Goal: Task Accomplishment & Management: Use online tool/utility

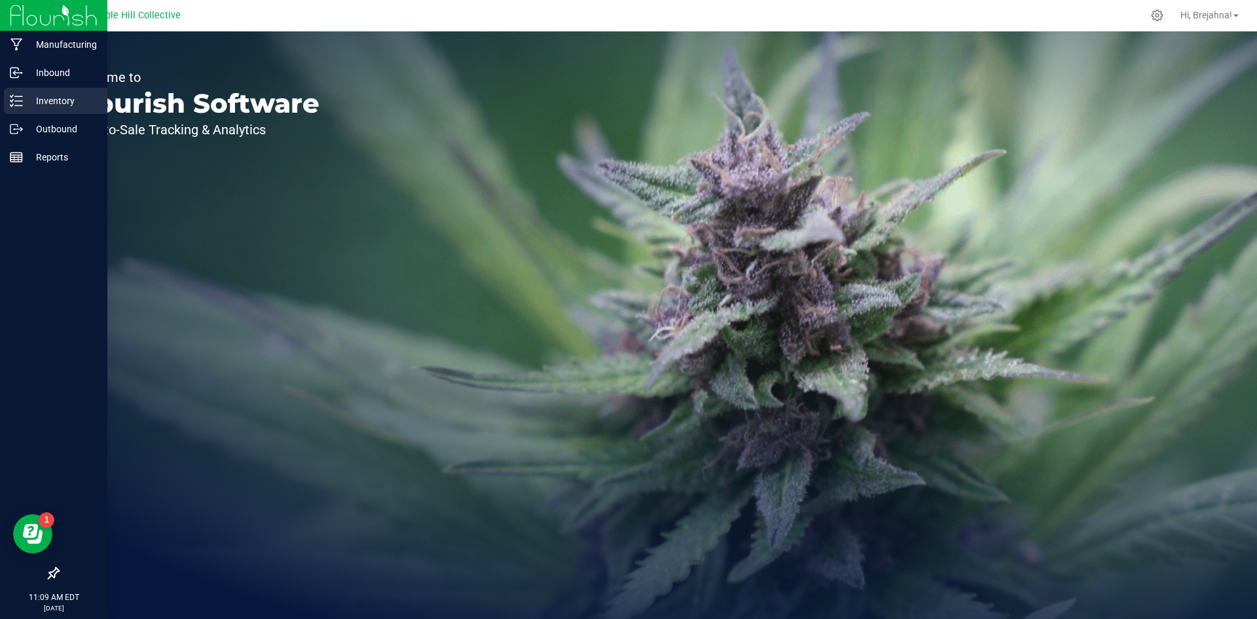
click at [44, 94] on p "Inventory" at bounding box center [62, 101] width 79 height 16
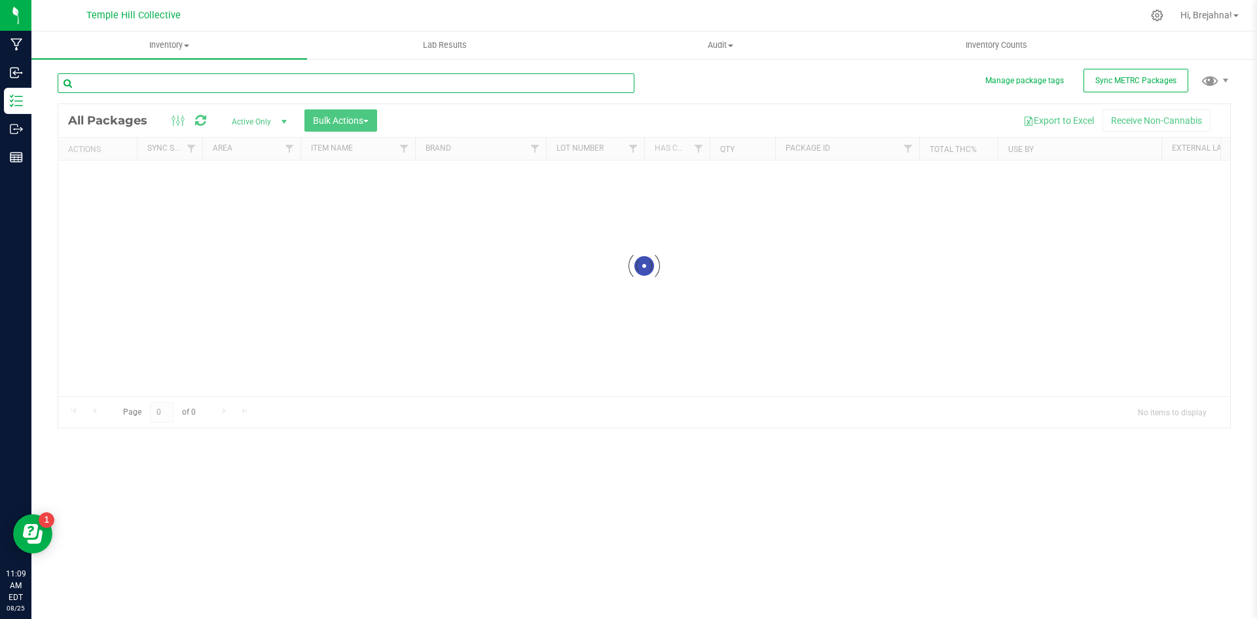
click at [203, 86] on input "text" at bounding box center [346, 83] width 577 height 20
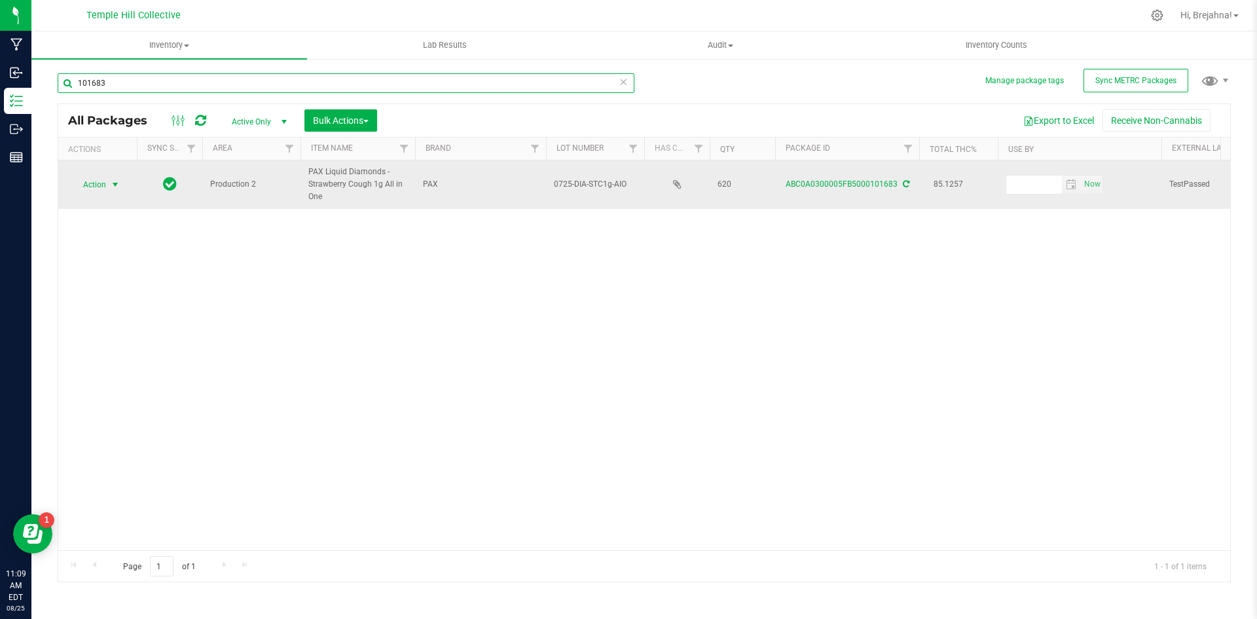
type input "101683"
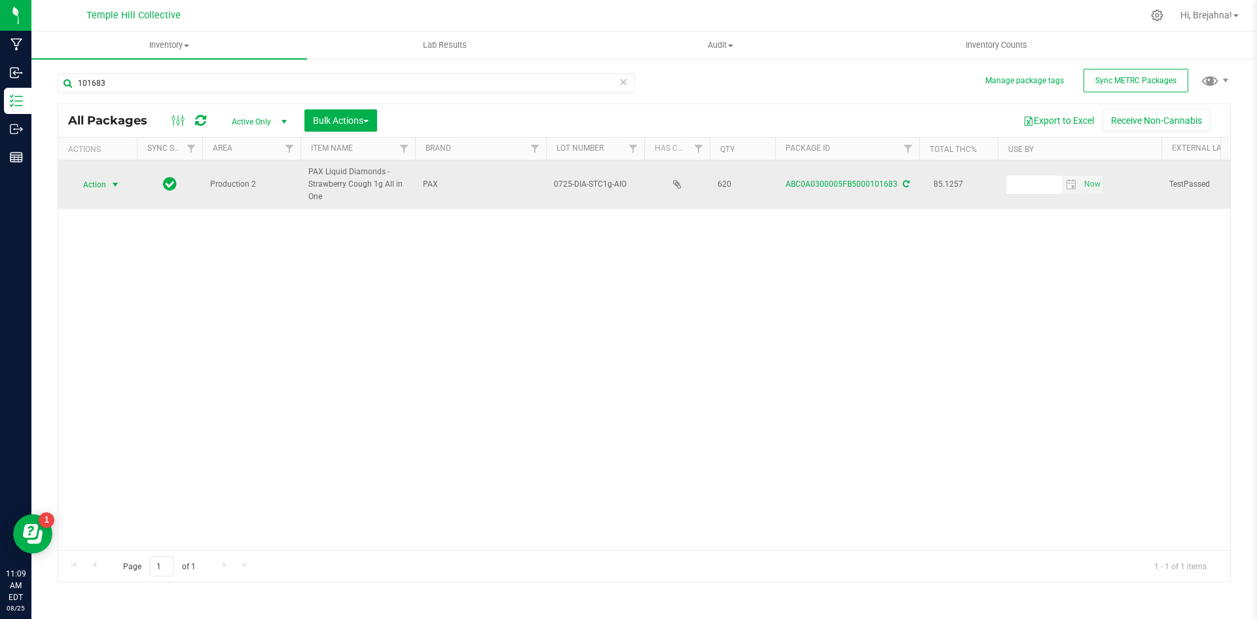
click at [120, 187] on span "select" at bounding box center [115, 184] width 10 height 10
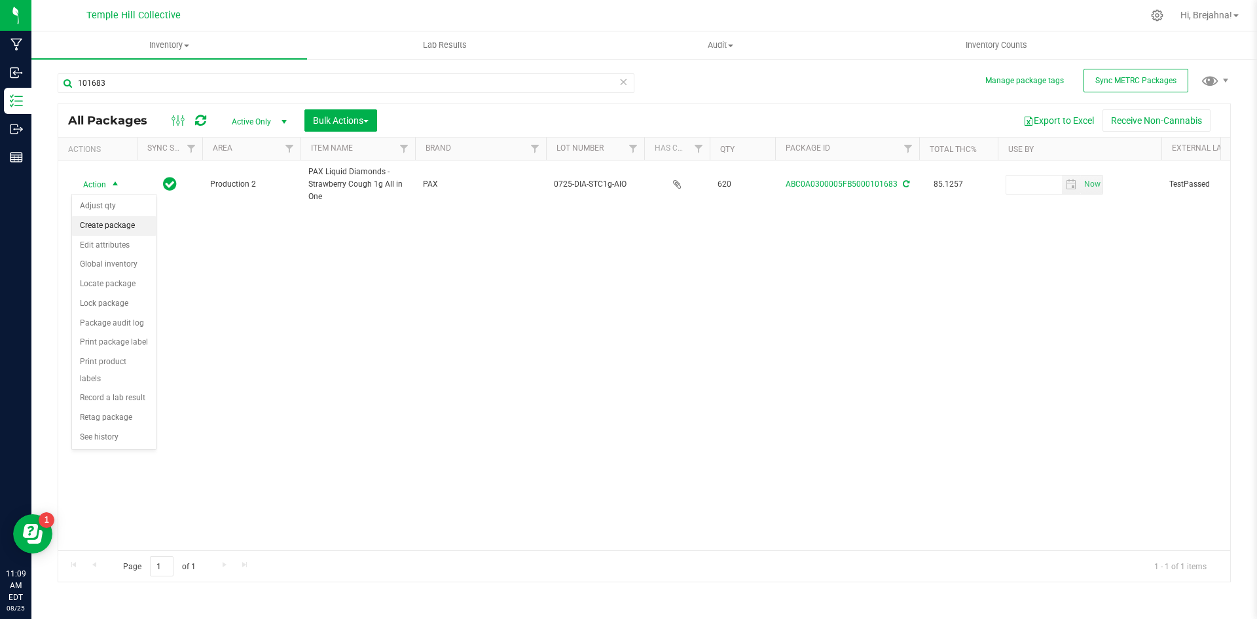
click at [104, 228] on li "Create package" at bounding box center [114, 226] width 84 height 20
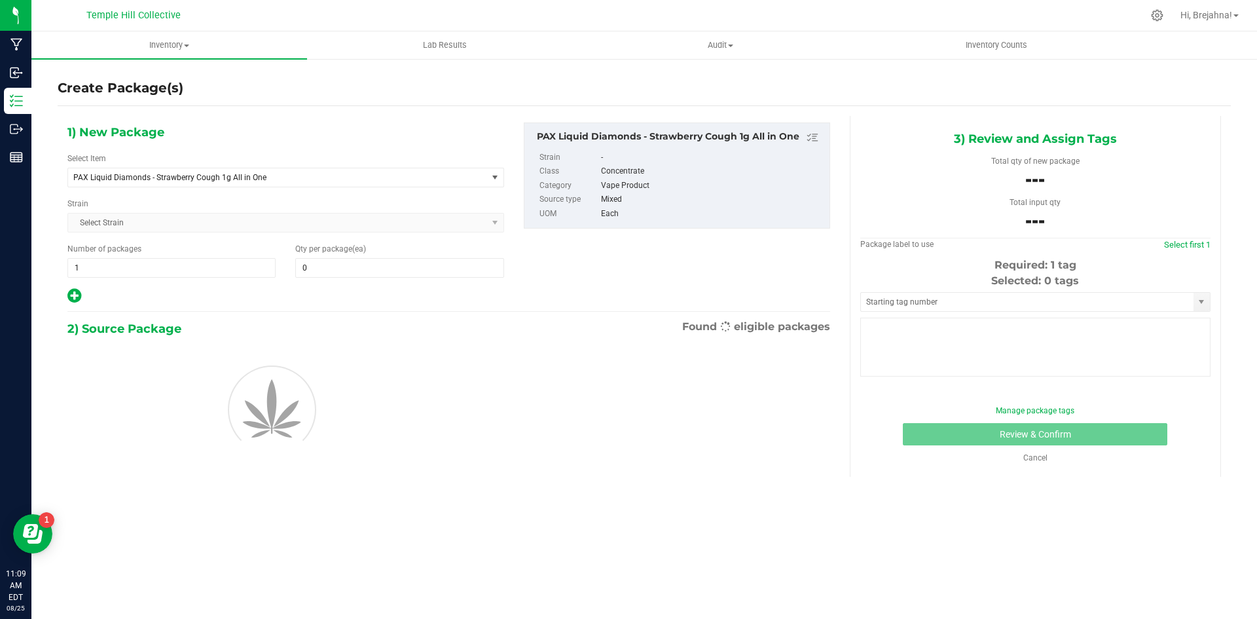
type input "0"
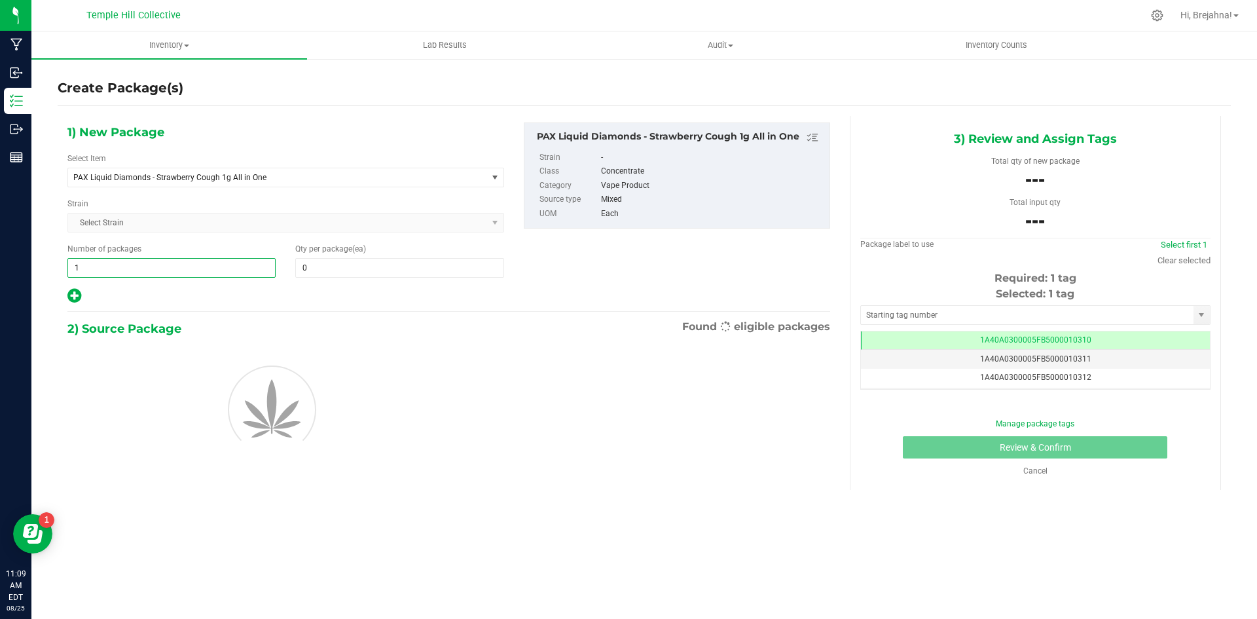
click at [183, 274] on span "1 1" at bounding box center [171, 268] width 208 height 20
type input "51"
click at [328, 261] on span "0 0" at bounding box center [399, 268] width 208 height 20
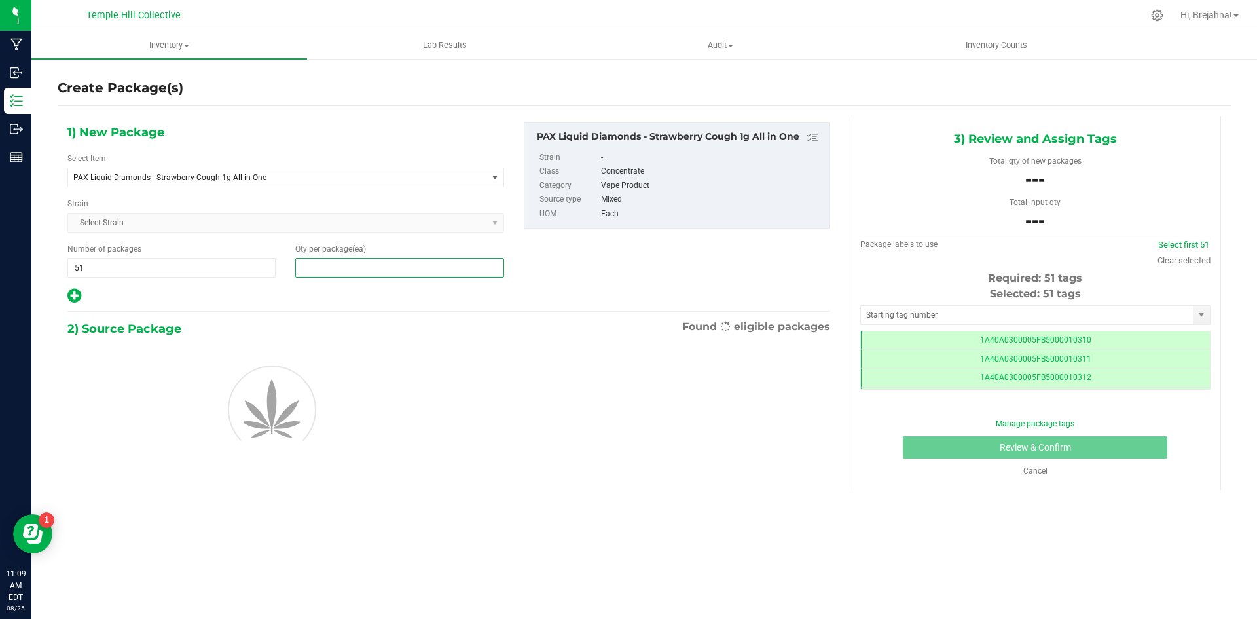
scroll to position [0, -1]
type input "12"
click at [914, 315] on input "text" at bounding box center [1027, 315] width 333 height 18
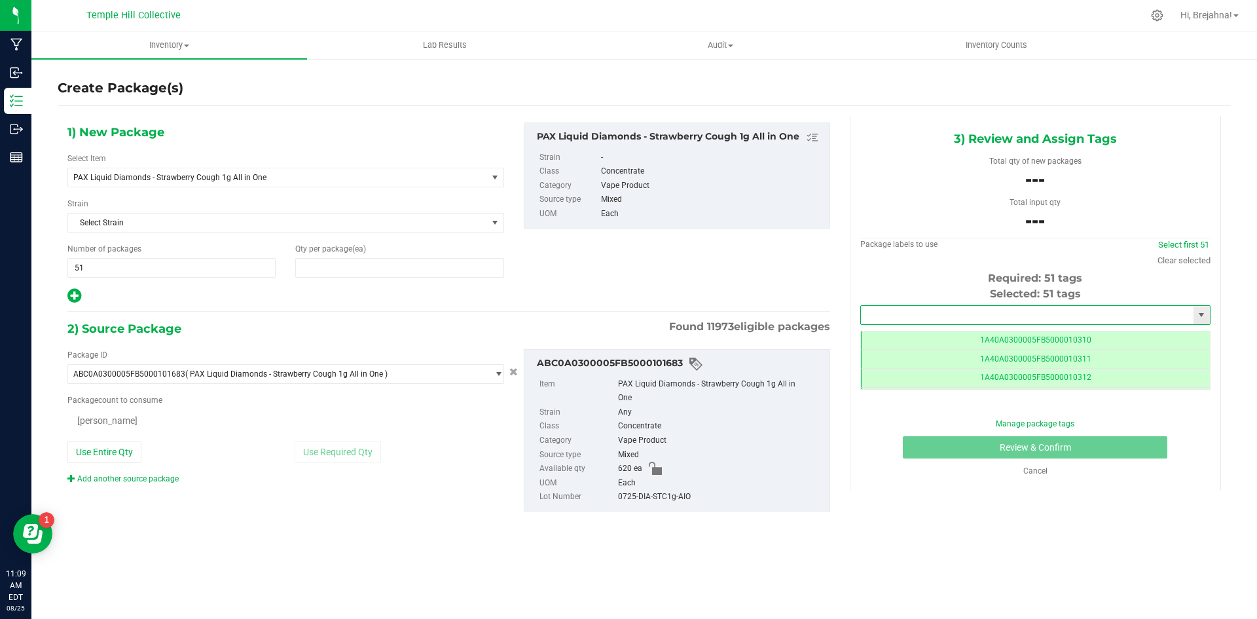
type input "12"
click at [248, 423] on span "0 ea 0" at bounding box center [212, 419] width 291 height 20
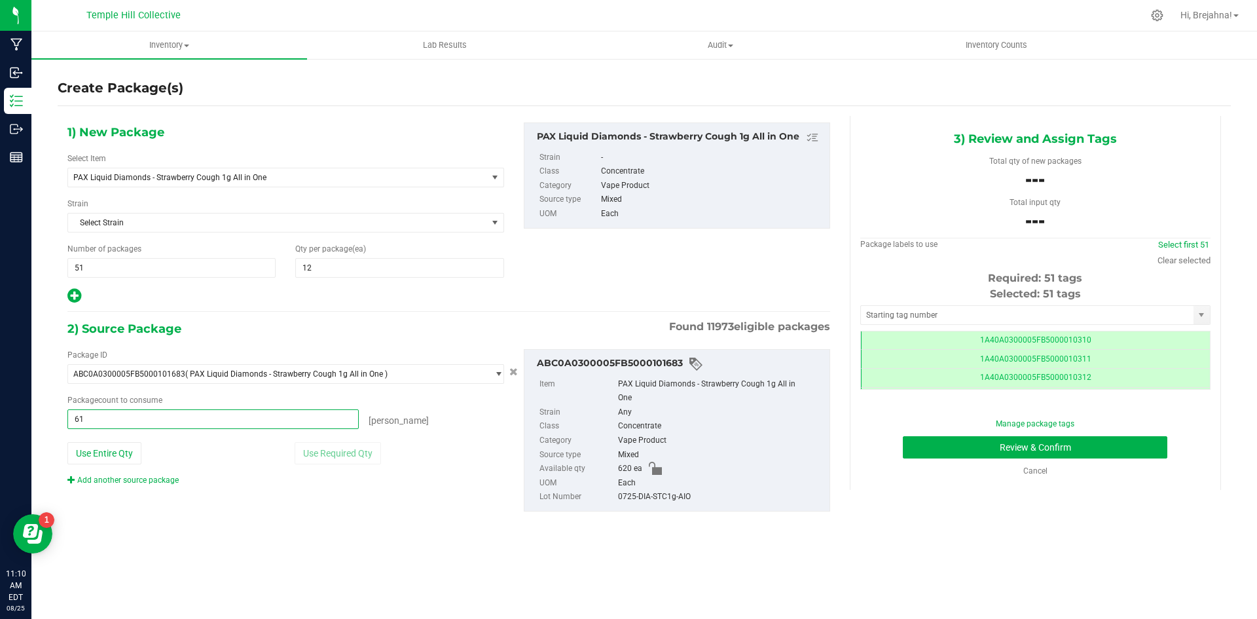
type input "612"
type input "612 ea"
drag, startPoint x: 618, startPoint y: 496, endPoint x: 690, endPoint y: 501, distance: 71.6
click at [690, 501] on div "0725-DIA-STC1g-AIO" at bounding box center [720, 497] width 205 height 14
copy div "0725-DIA-STC1g-AIO"
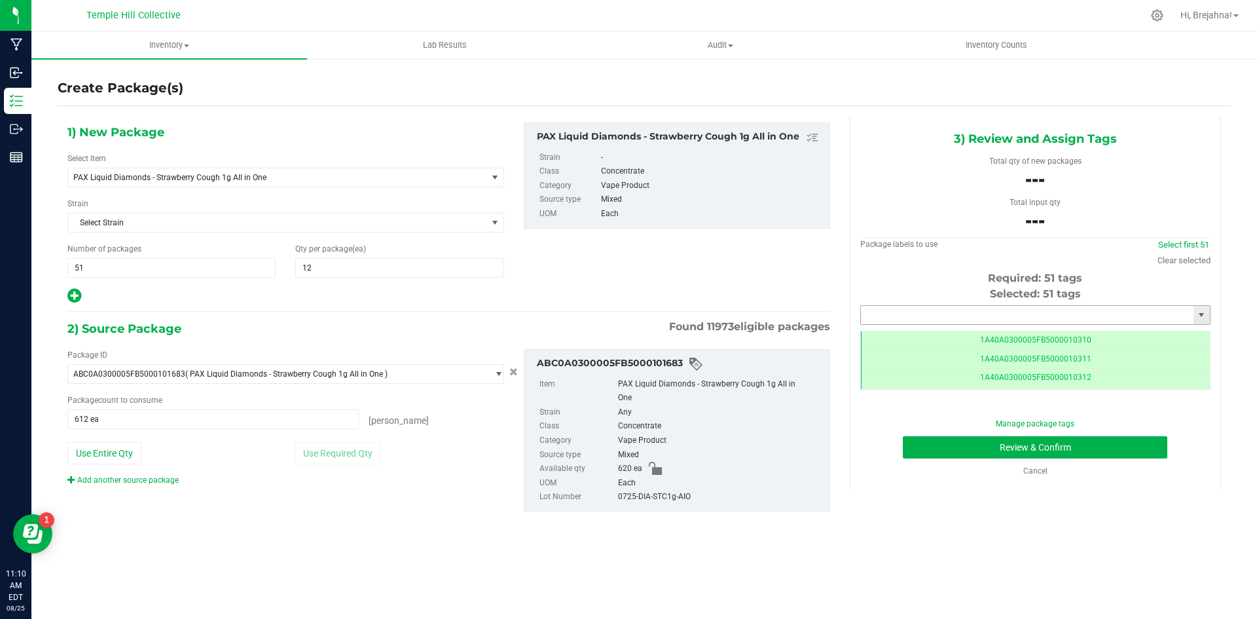
click at [923, 308] on input "text" at bounding box center [1027, 315] width 333 height 18
click at [965, 341] on li "1A40A0300005FB5000103412" at bounding box center [1035, 337] width 349 height 20
type input "1A40A0300005FB5000103412"
click at [954, 450] on button "Review & Confirm" at bounding box center [1035, 447] width 265 height 22
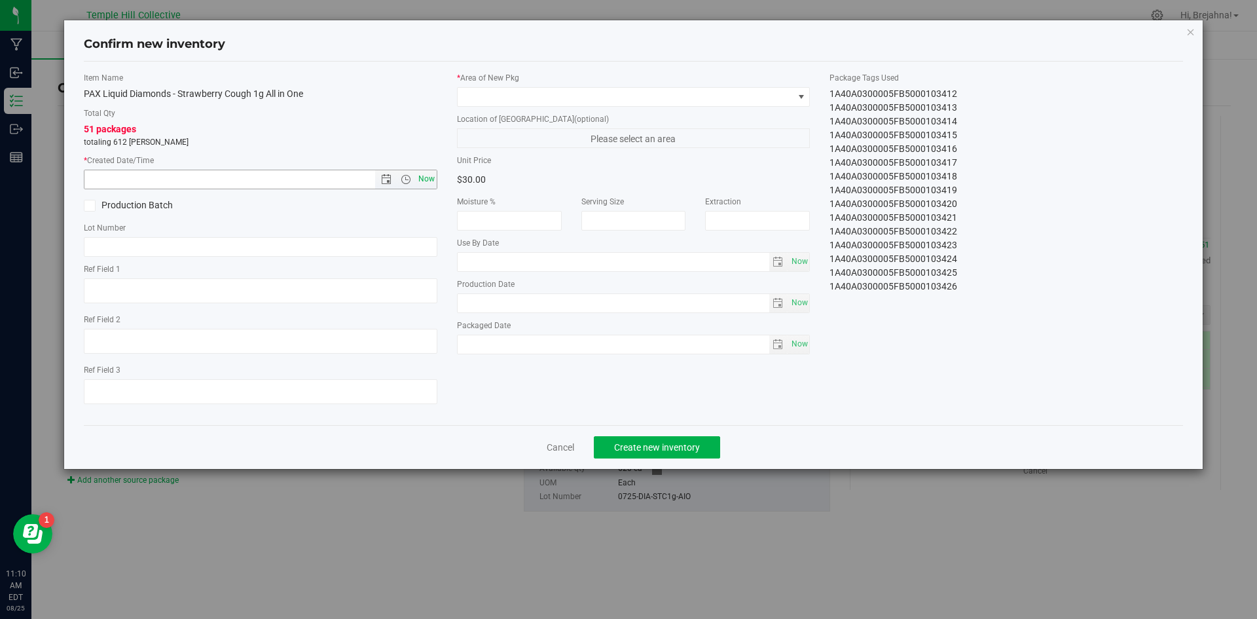
click at [424, 181] on span "Now" at bounding box center [426, 179] width 22 height 19
type input "[DATE] 11:10 AM"
drag, startPoint x: 390, startPoint y: 269, endPoint x: 396, endPoint y: 240, distance: 28.9
paste input "0725-DIA-STC1g-AIO"
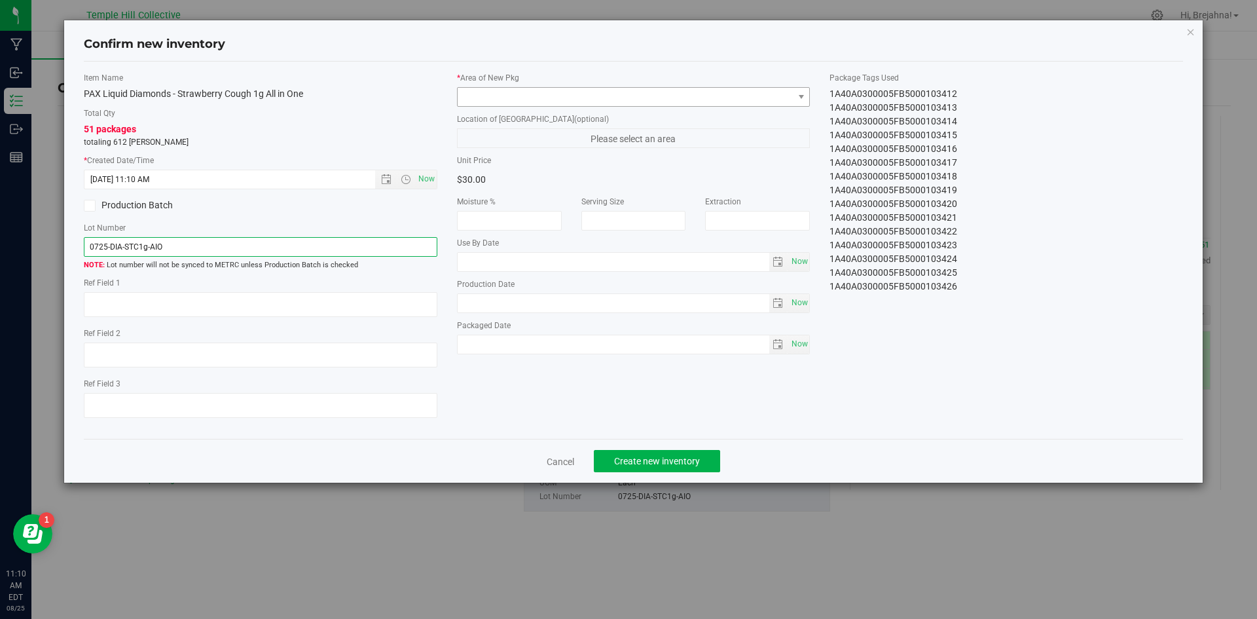
type input "0725-DIA-STC1g-AIO"
click at [552, 101] on span at bounding box center [626, 97] width 336 height 18
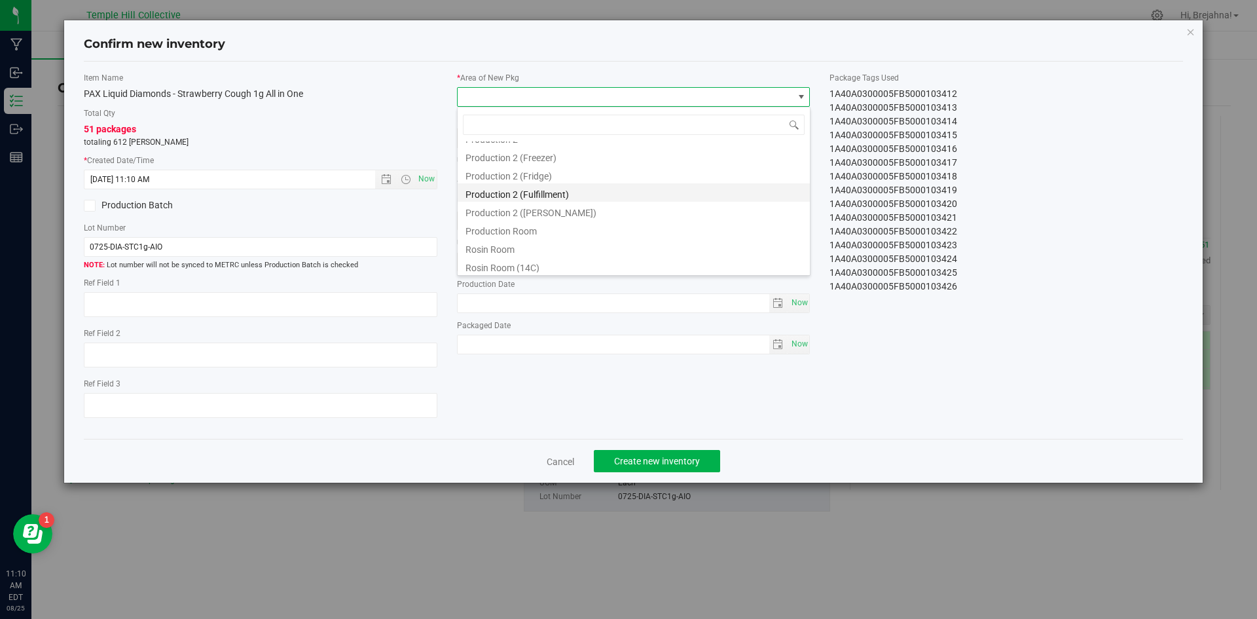
click at [565, 195] on li "Production 2 (Fulfillment)" at bounding box center [634, 192] width 352 height 18
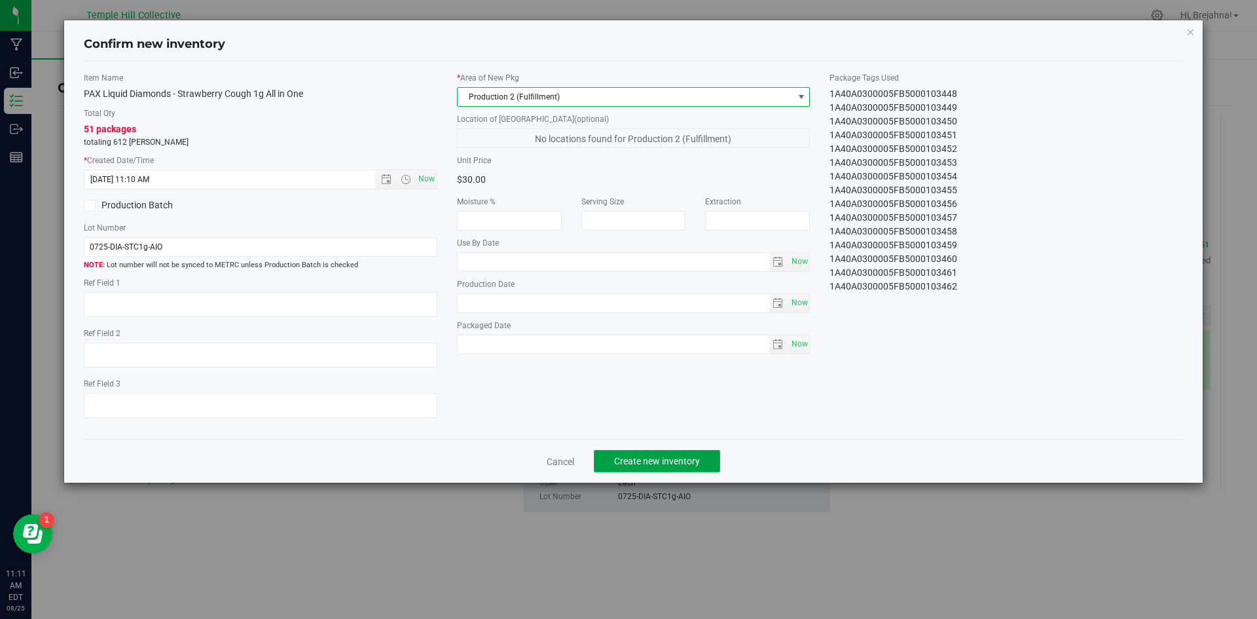
click at [696, 459] on span "Create new inventory" at bounding box center [657, 461] width 86 height 10
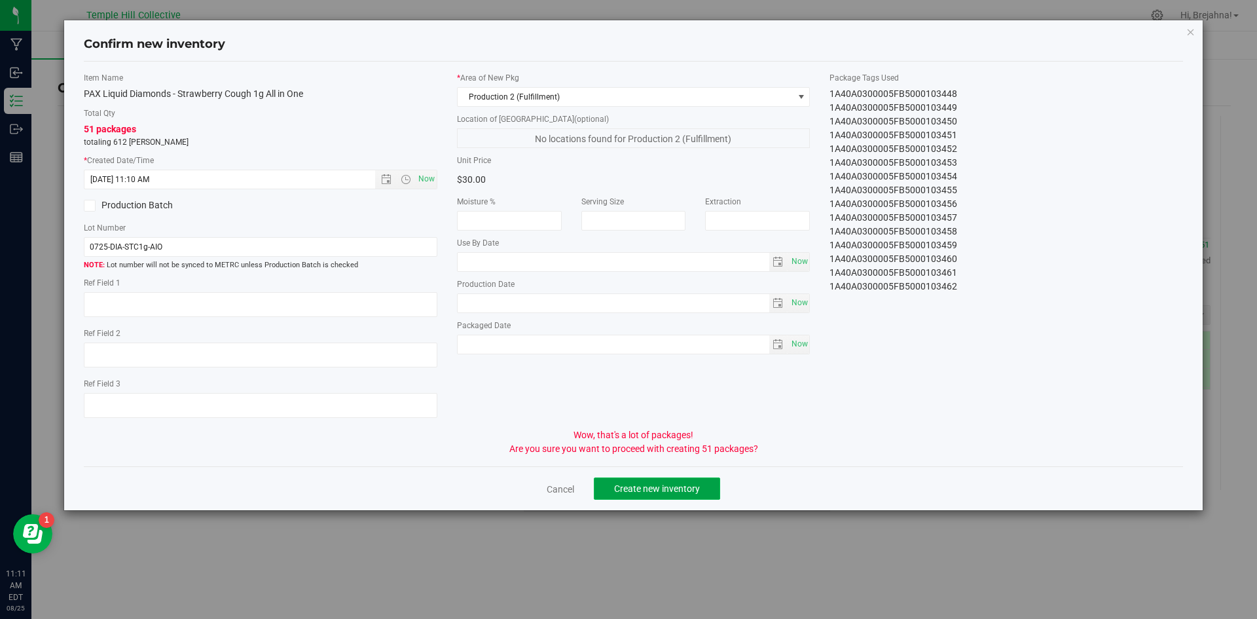
click at [687, 487] on span "Create new inventory" at bounding box center [657, 488] width 86 height 10
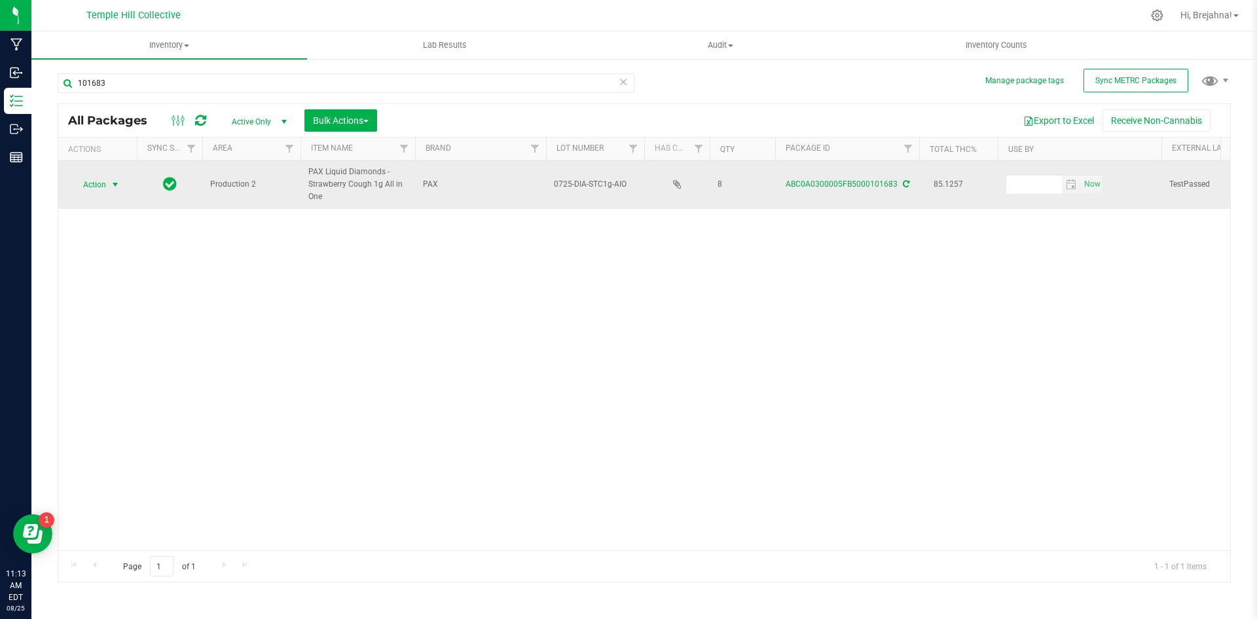
click at [115, 187] on span "select" at bounding box center [115, 184] width 10 height 10
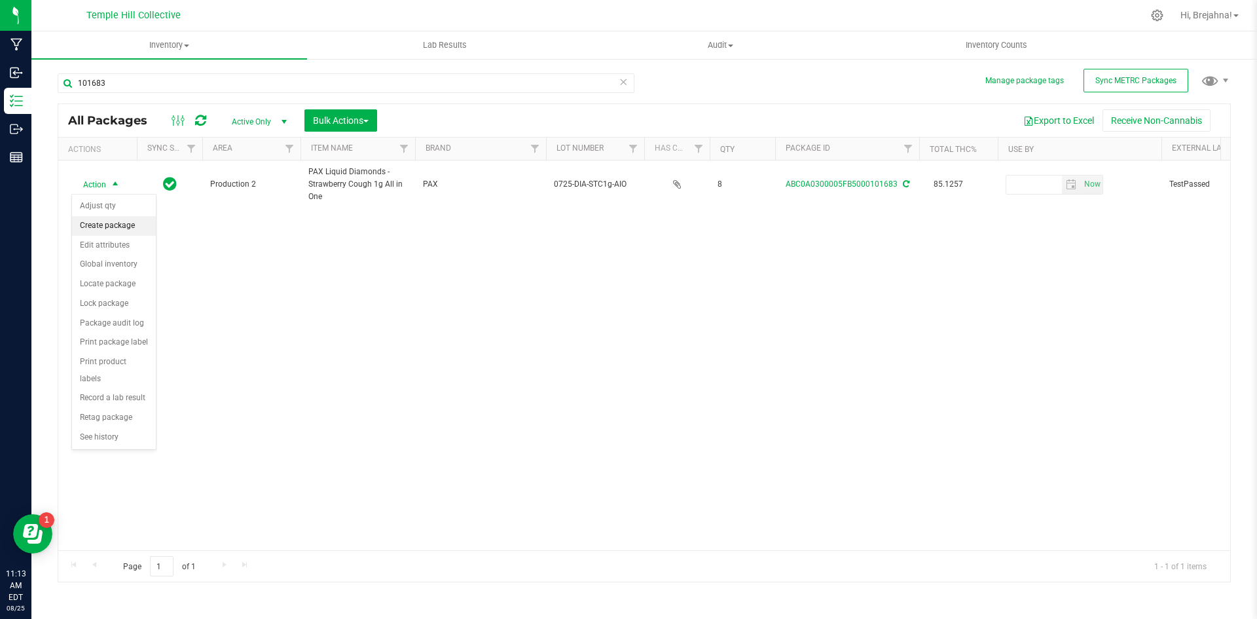
click at [119, 221] on li "Create package" at bounding box center [114, 226] width 84 height 20
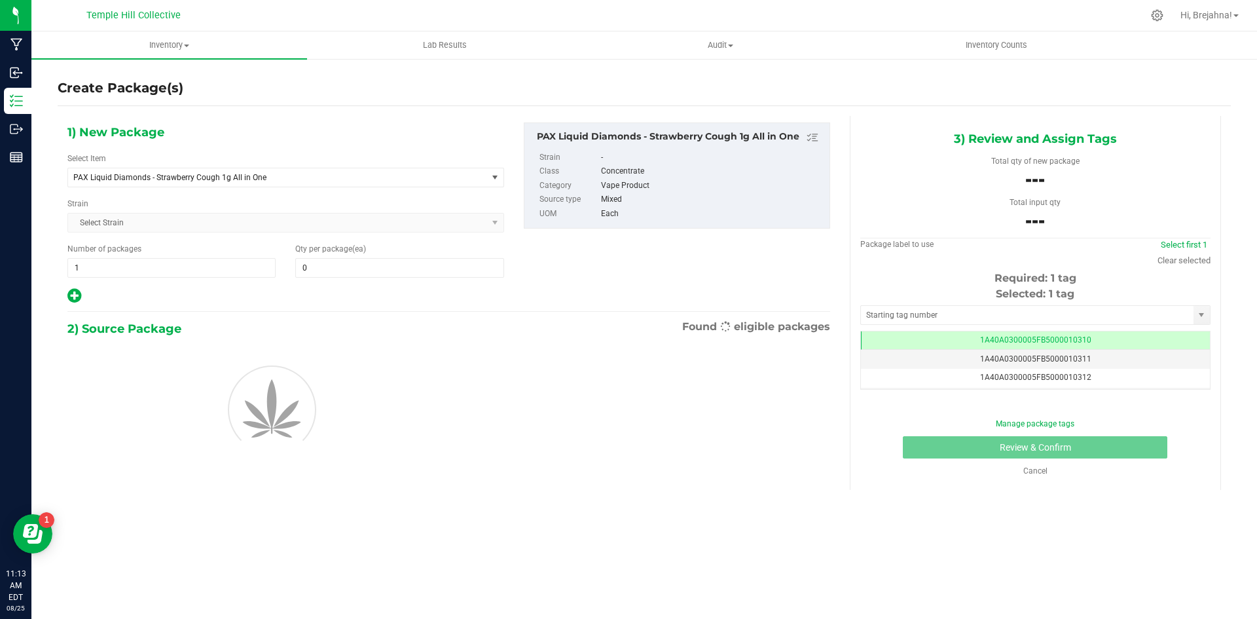
scroll to position [0, -1]
click at [960, 322] on input "text" at bounding box center [1027, 315] width 333 height 18
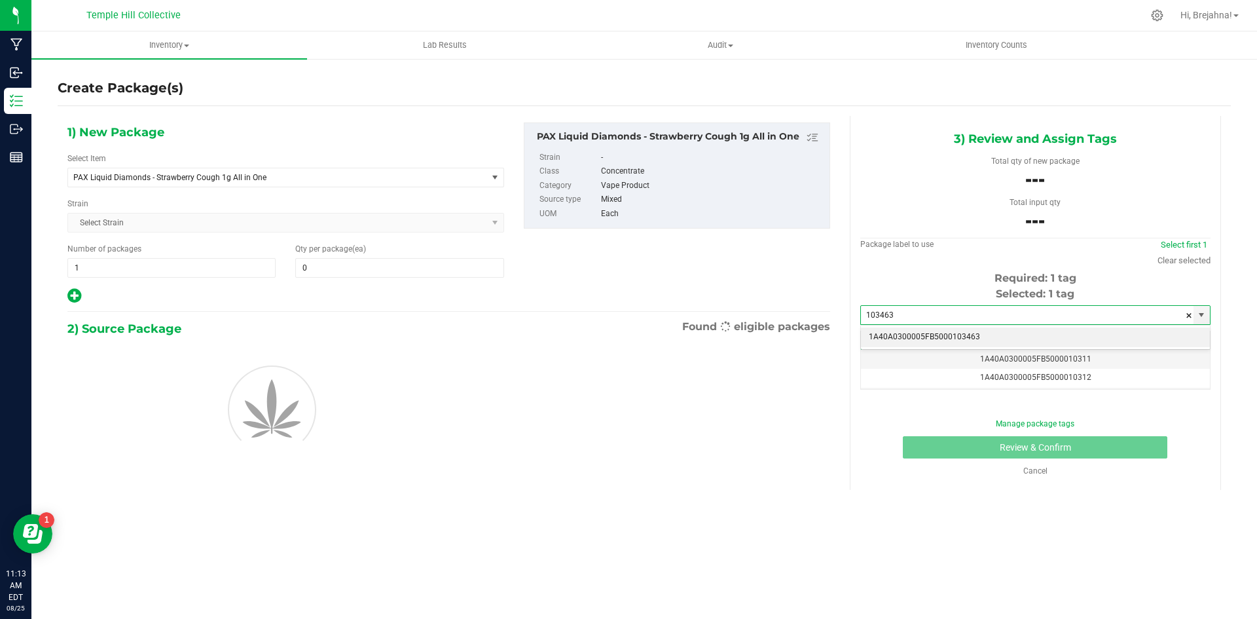
click at [978, 330] on li "1A40A0300005FB5000103463" at bounding box center [1035, 337] width 349 height 20
type input "1A40A0300005FB5000103463"
click at [214, 270] on span "1 1" at bounding box center [171, 268] width 208 height 20
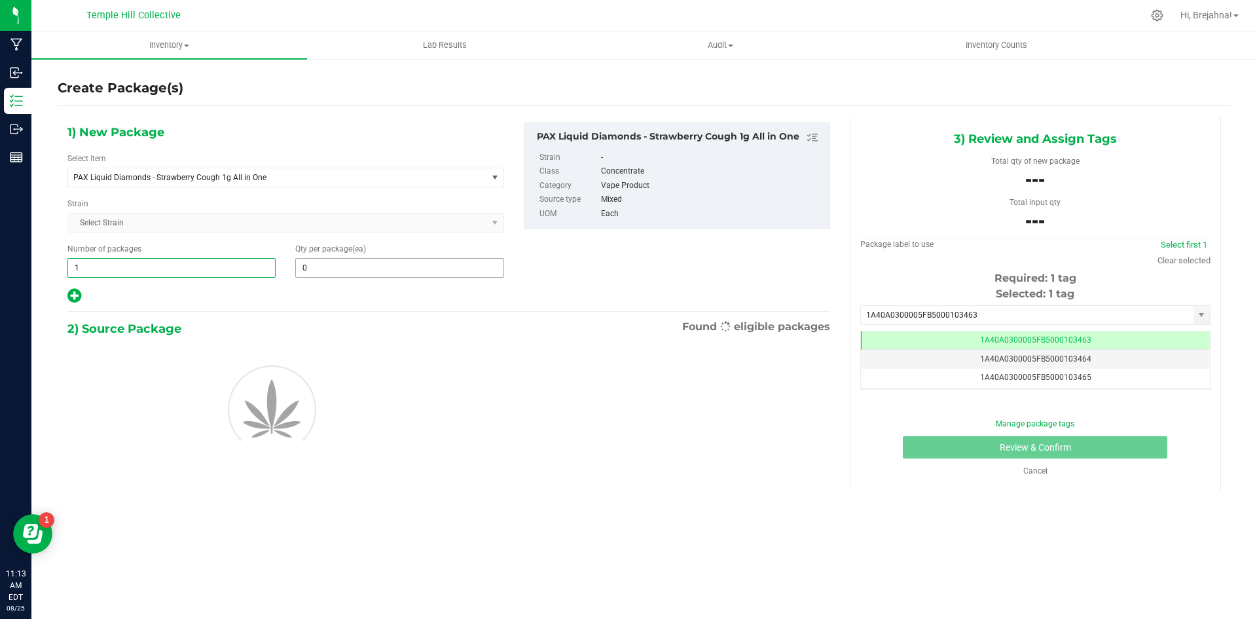
click at [316, 270] on span "0 0" at bounding box center [399, 268] width 208 height 20
type input "1"
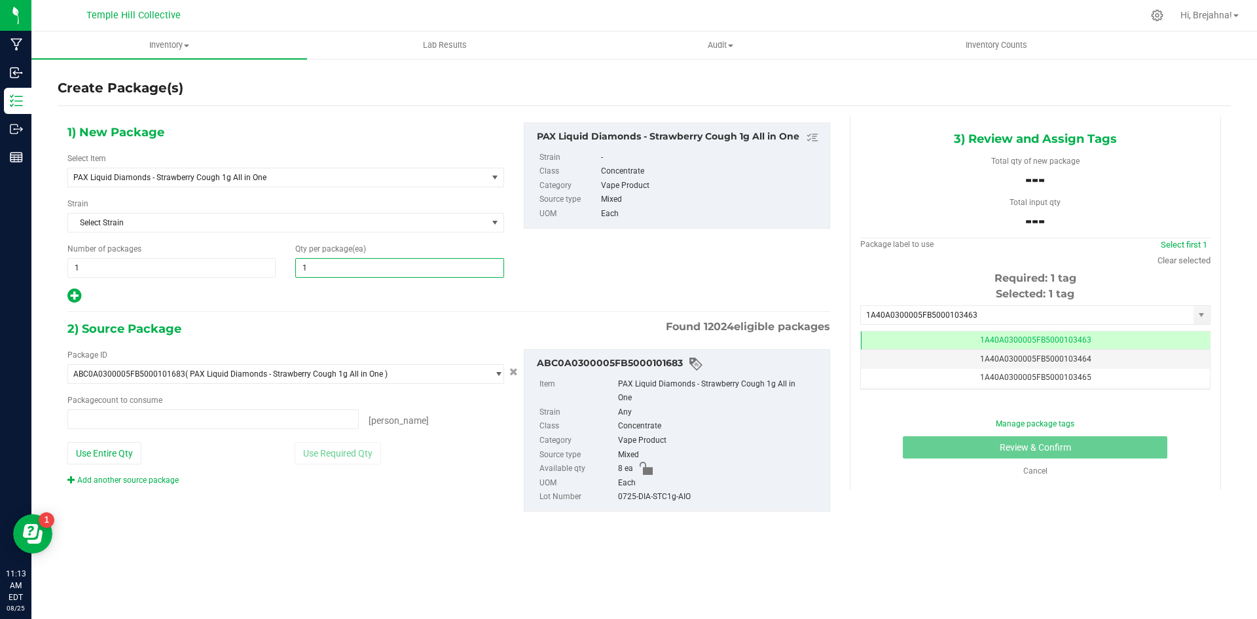
type input "0 ea"
type input "1"
click at [227, 419] on span "0 ea 0" at bounding box center [212, 419] width 291 height 20
type input "1"
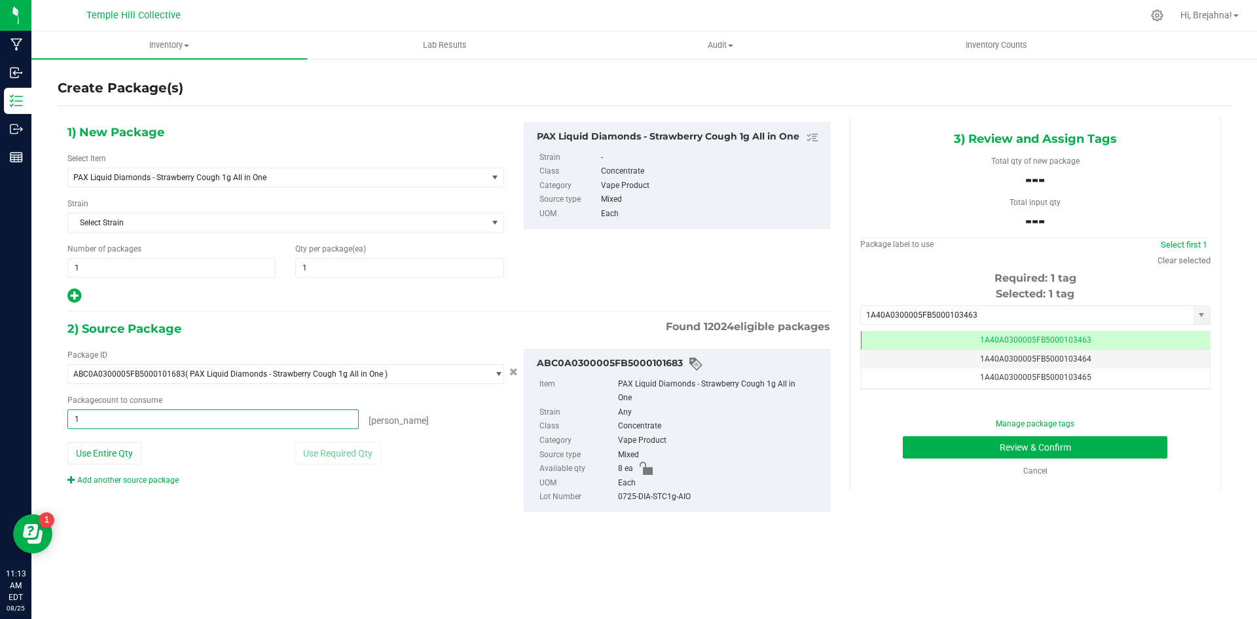
type input "1 ea"
drag, startPoint x: 309, startPoint y: 516, endPoint x: 314, endPoint y: 525, distance: 9.7
click at [310, 517] on div "Package ID ABC0A0300005FB5000101683 ( PAX Liquid Diamonds - Strawberry Cough 1g…" at bounding box center [449, 430] width 783 height 183
click at [957, 451] on button "Review & Confirm" at bounding box center [1035, 447] width 265 height 22
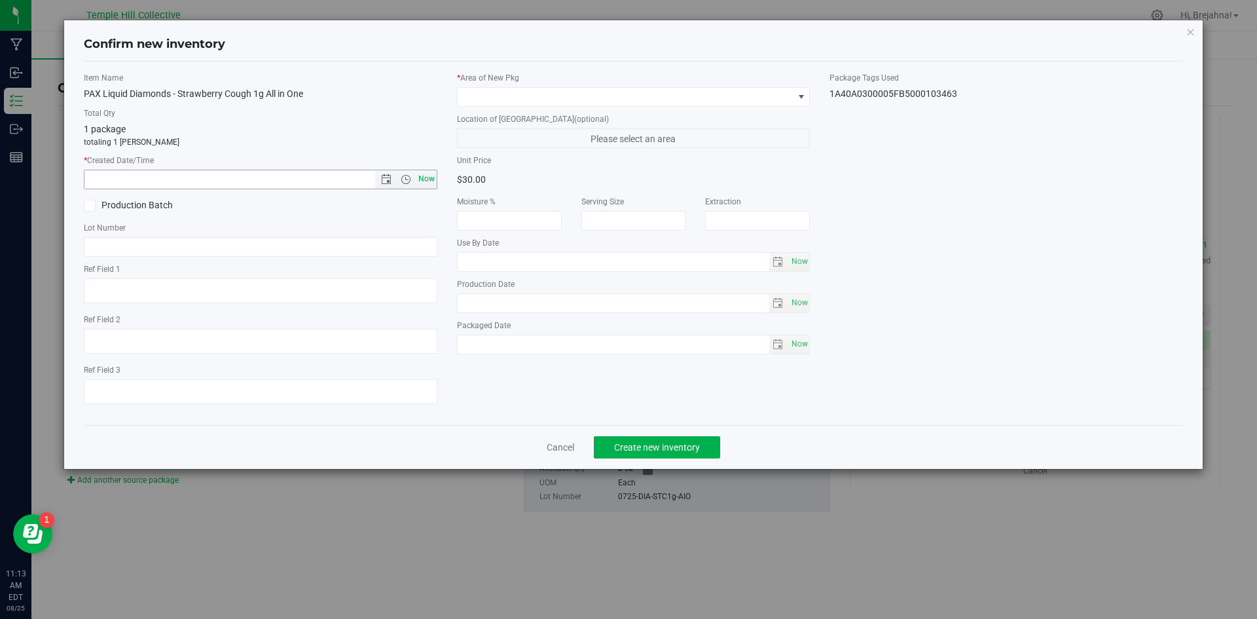
click at [433, 183] on span "Now" at bounding box center [426, 179] width 22 height 19
type input "[DATE] 11:13 AM"
paste input "Name, Title: [PERSON_NAME], Manager Signature: [PERSON_NAME] Date: [DATE]"
type input "Name, Title: [PERSON_NAME], Manager Signature: [PERSON_NAME] Date: [DATE]"
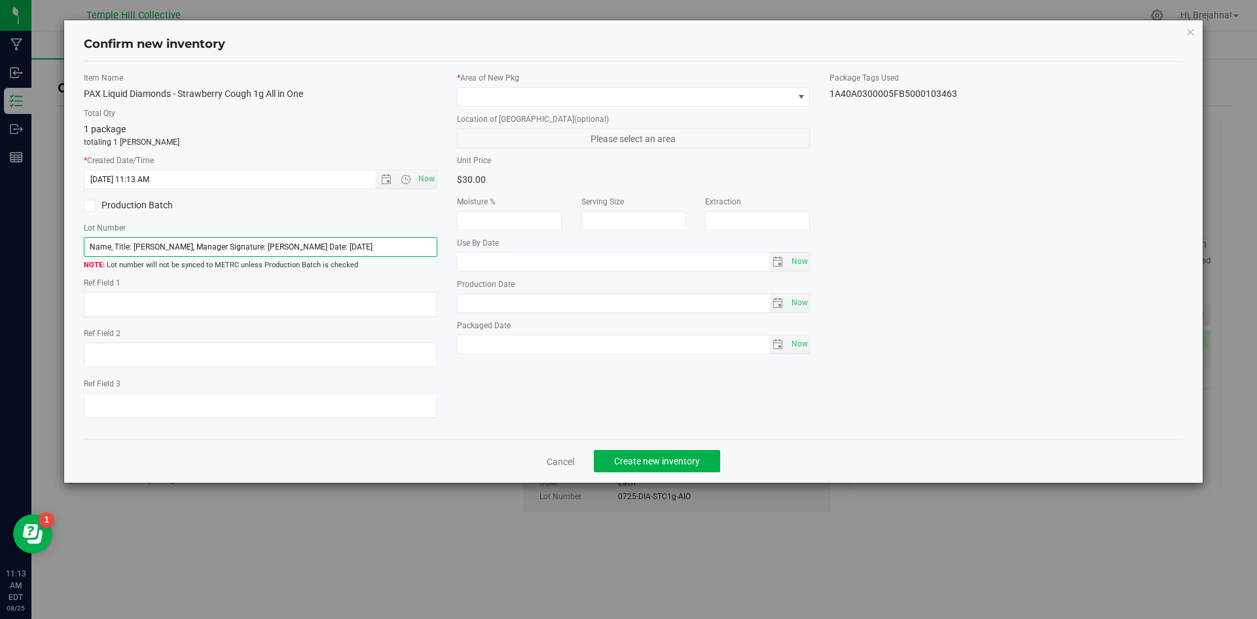
drag, startPoint x: 380, startPoint y: 251, endPoint x: 11, endPoint y: 275, distance: 369.5
click at [11, 275] on div "Confirm new inventory Item Name PAX Liquid Diamonds - Strawberry Cough 1g All i…" at bounding box center [633, 309] width 1267 height 619
type input "0725-DIA-STC1g-AIO"
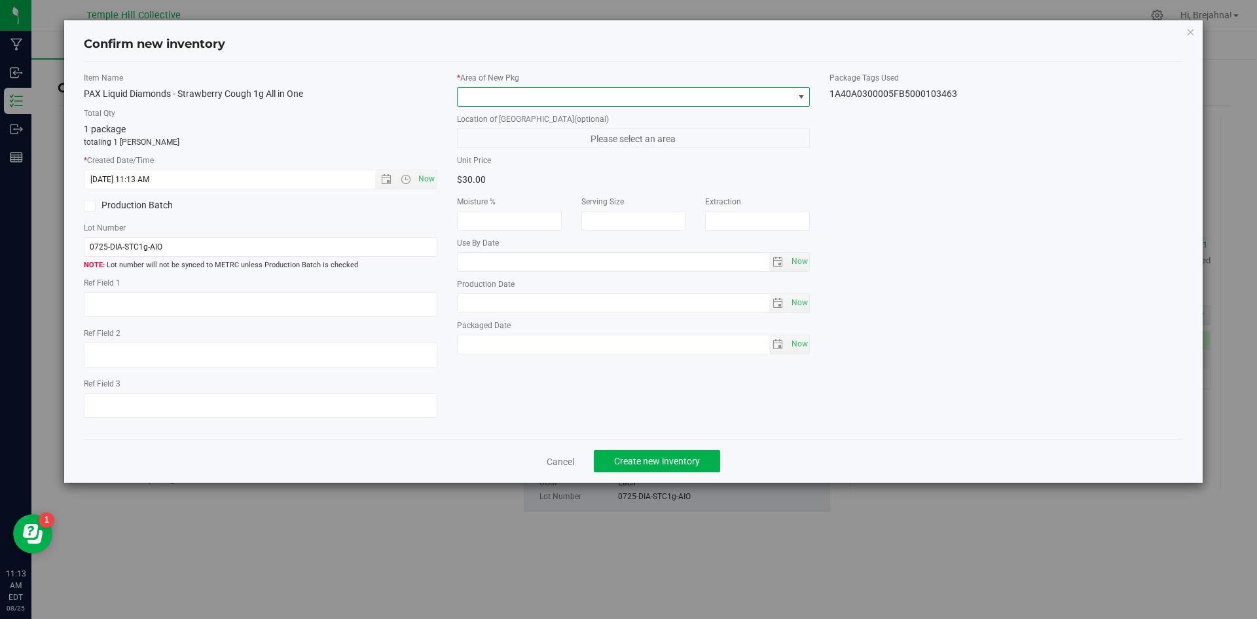
click at [608, 100] on span at bounding box center [626, 97] width 336 height 18
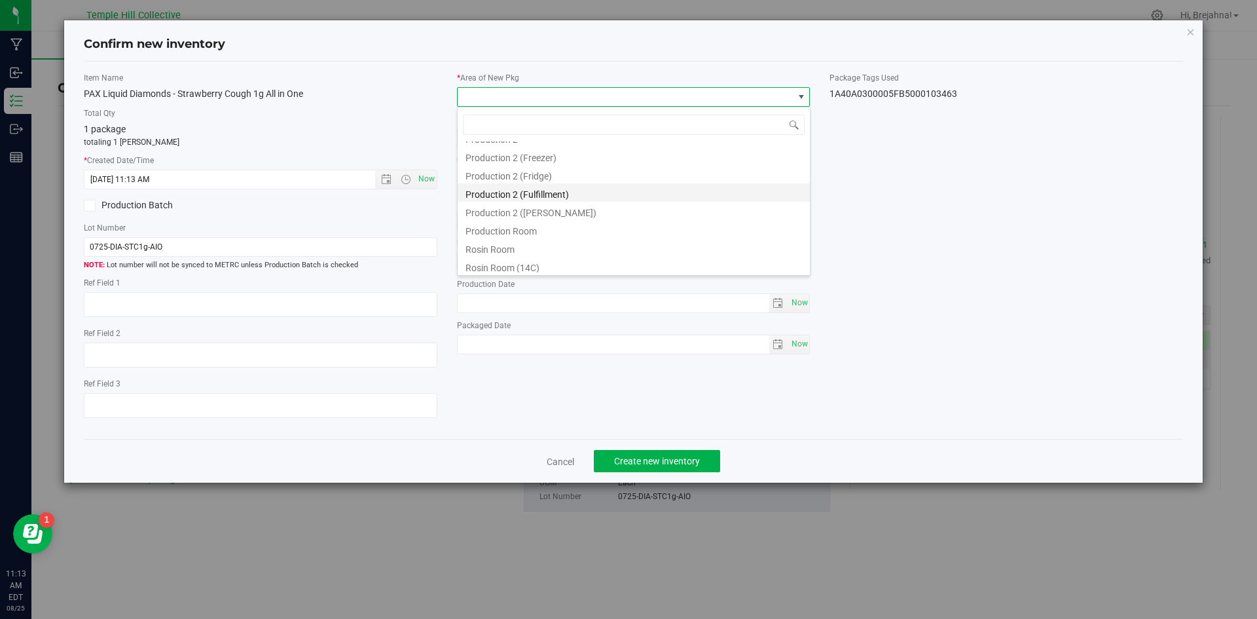
click at [595, 190] on li "Production 2 (Fulfillment)" at bounding box center [634, 192] width 352 height 18
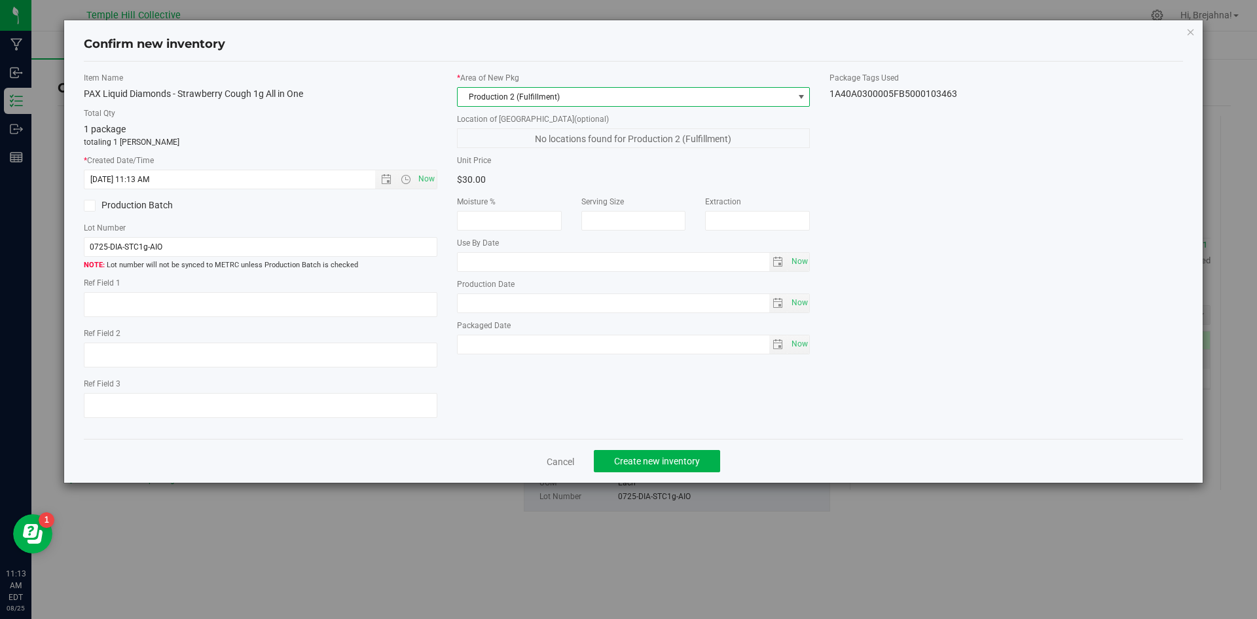
click at [801, 97] on span at bounding box center [801, 97] width 10 height 10
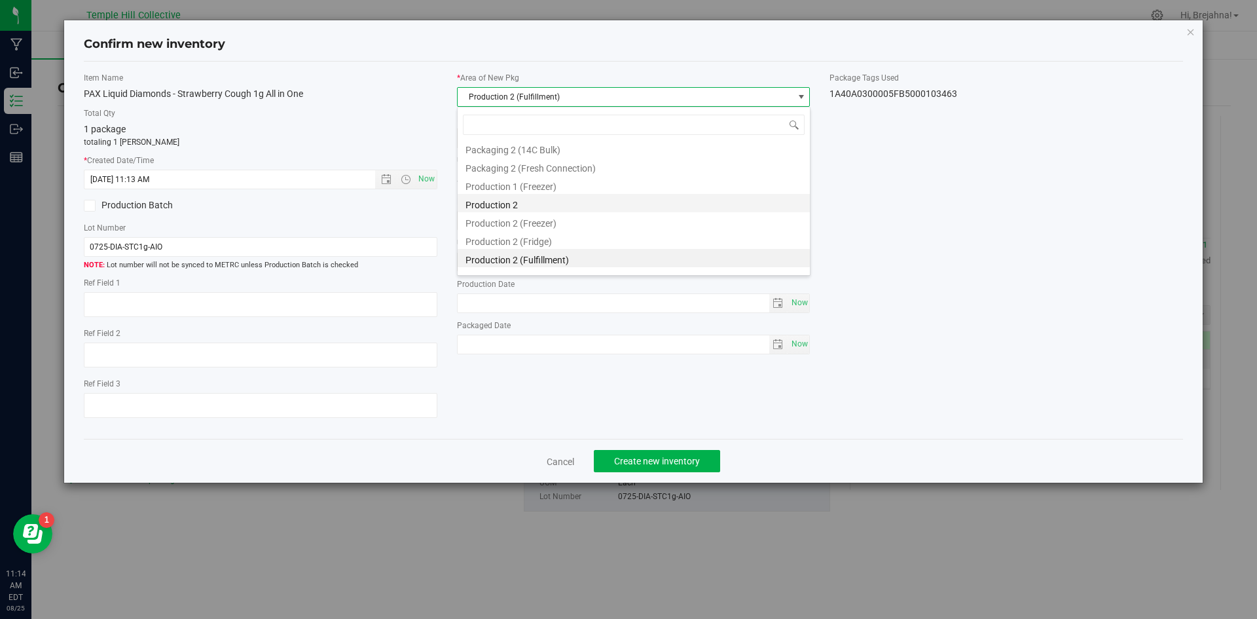
click at [635, 200] on li "Production 2" at bounding box center [634, 203] width 352 height 18
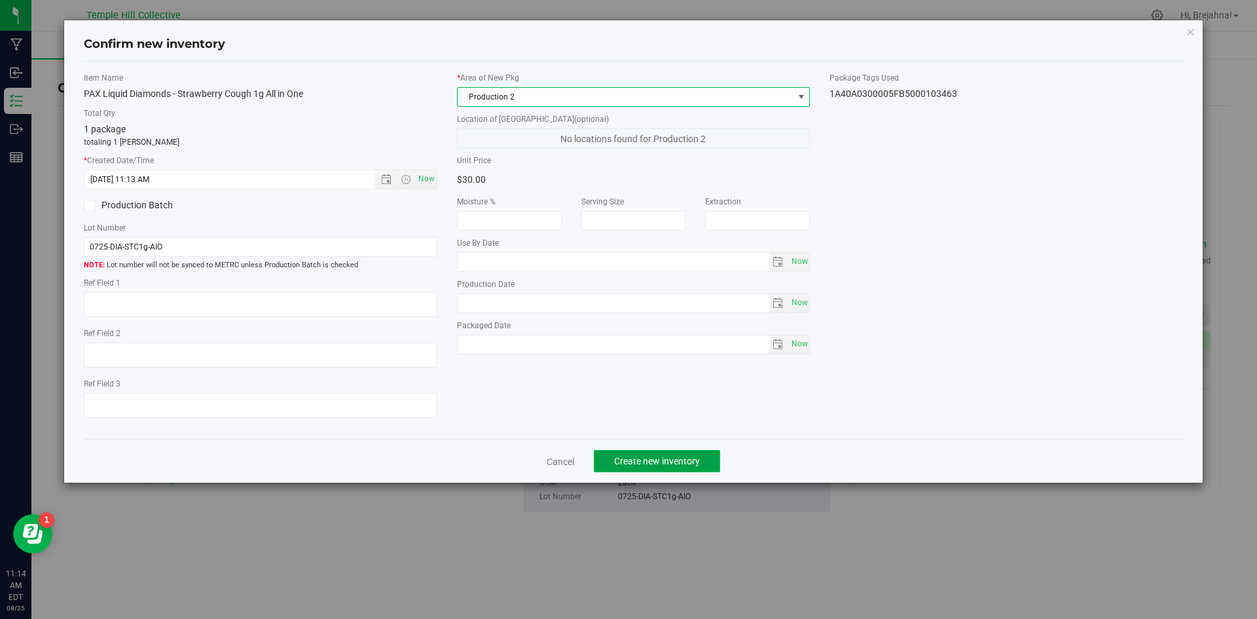
click at [673, 453] on button "Create new inventory" at bounding box center [657, 461] width 126 height 22
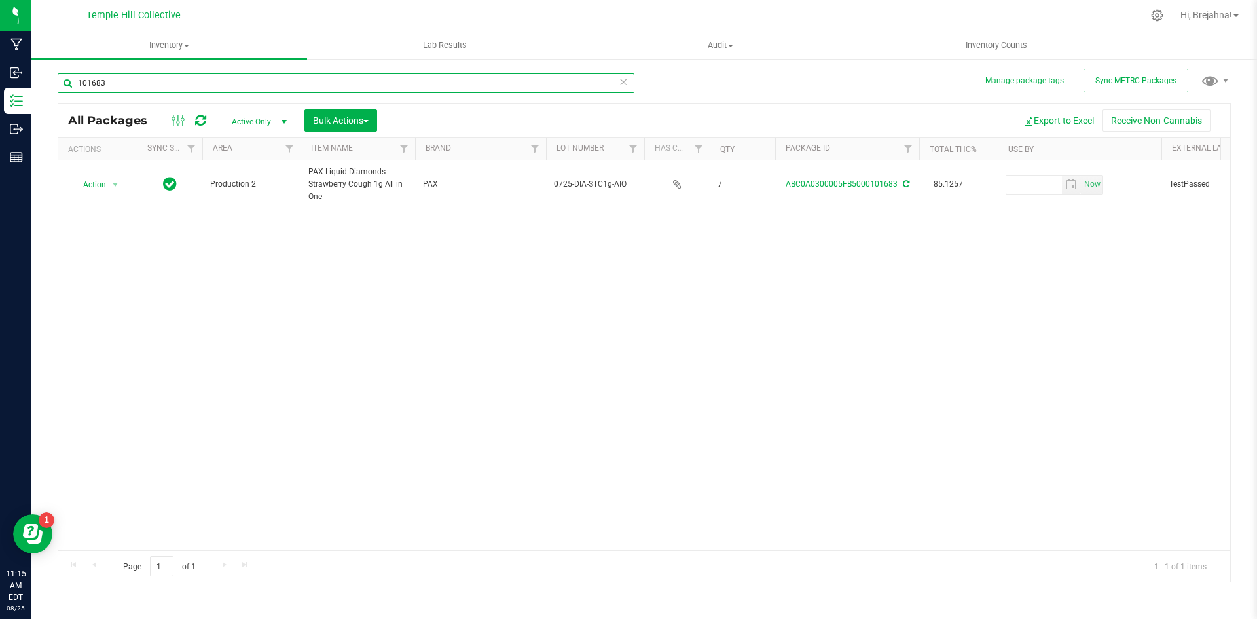
click at [135, 86] on input "101683" at bounding box center [346, 83] width 577 height 20
type input "101683"
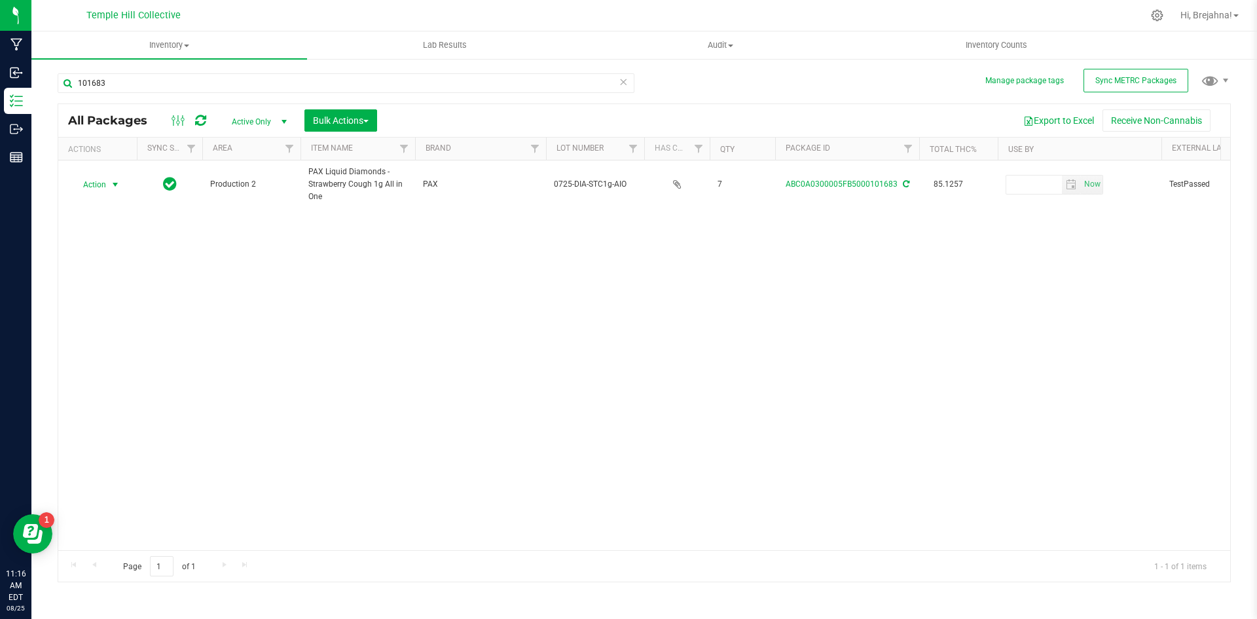
click at [114, 183] on span "select" at bounding box center [115, 184] width 10 height 10
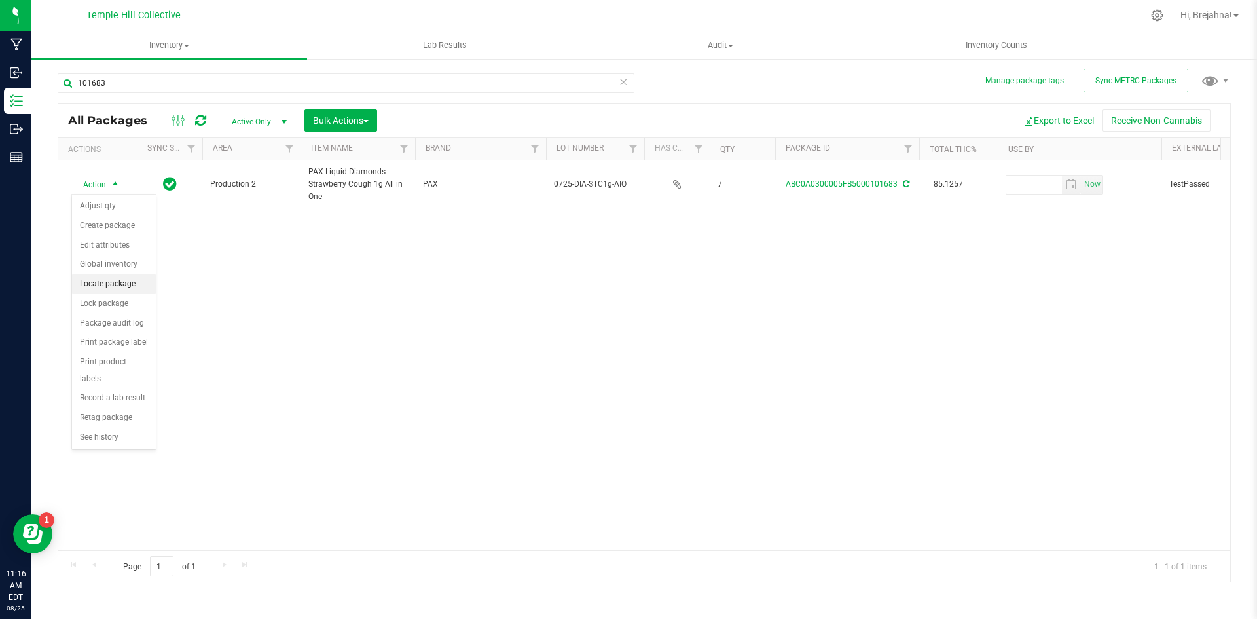
click at [128, 282] on li "Locate package" at bounding box center [114, 284] width 84 height 20
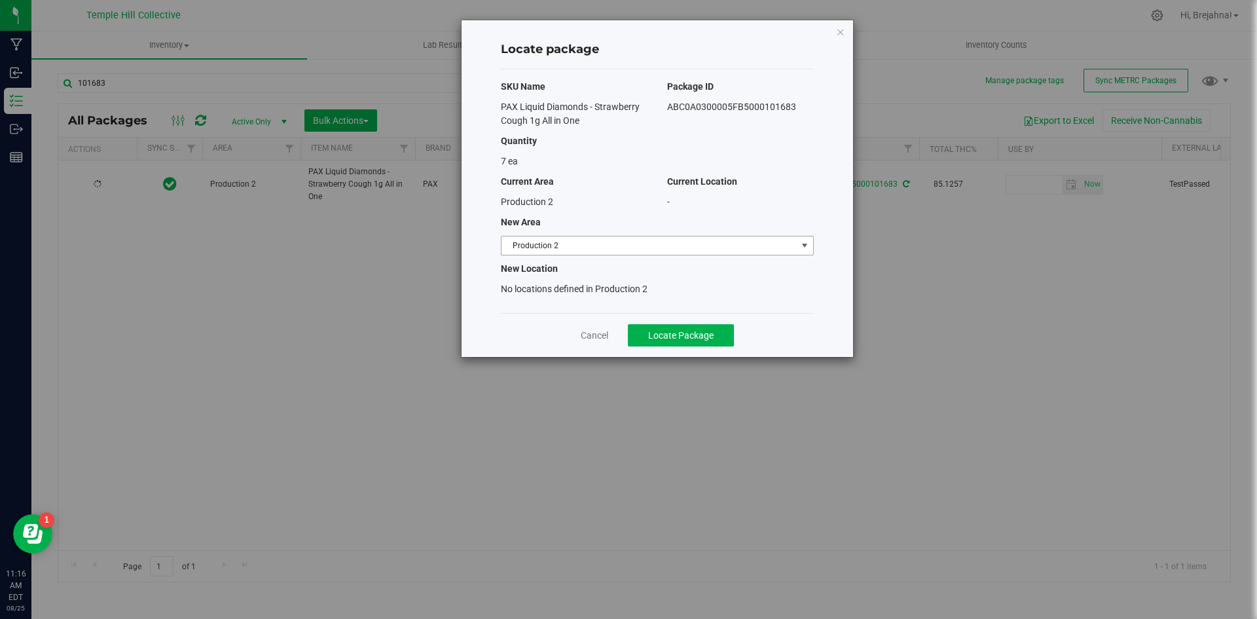
click at [740, 242] on span "Production 2" at bounding box center [649, 245] width 295 height 18
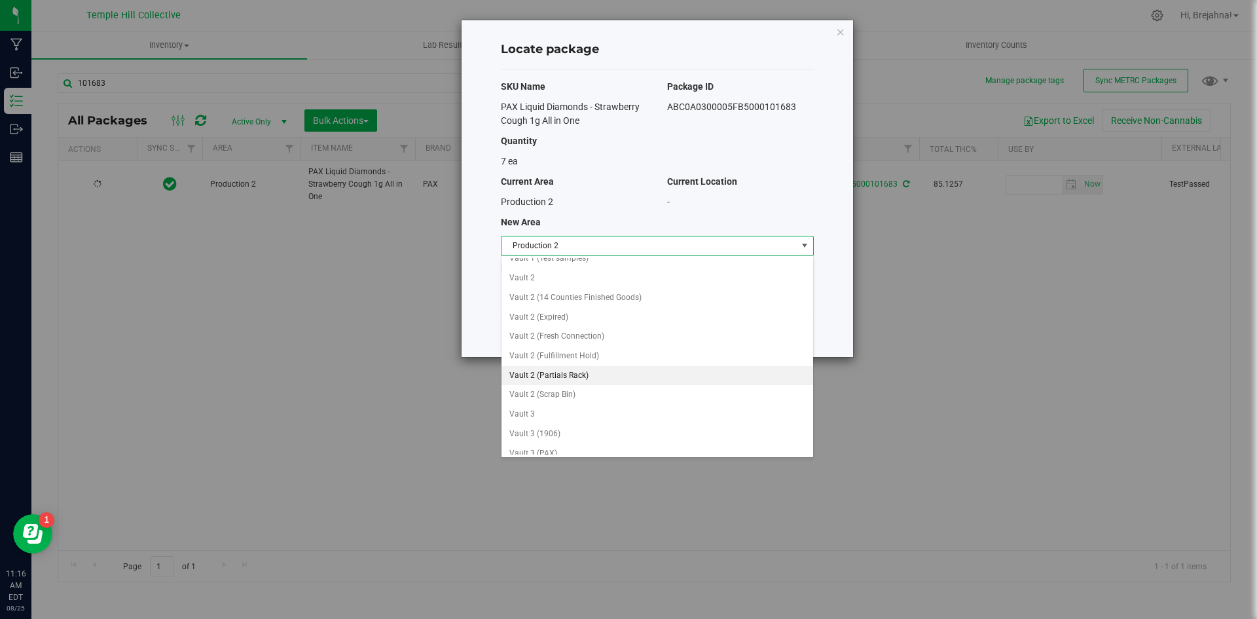
click at [645, 368] on li "Vault 2 (Partials Rack)" at bounding box center [658, 376] width 312 height 20
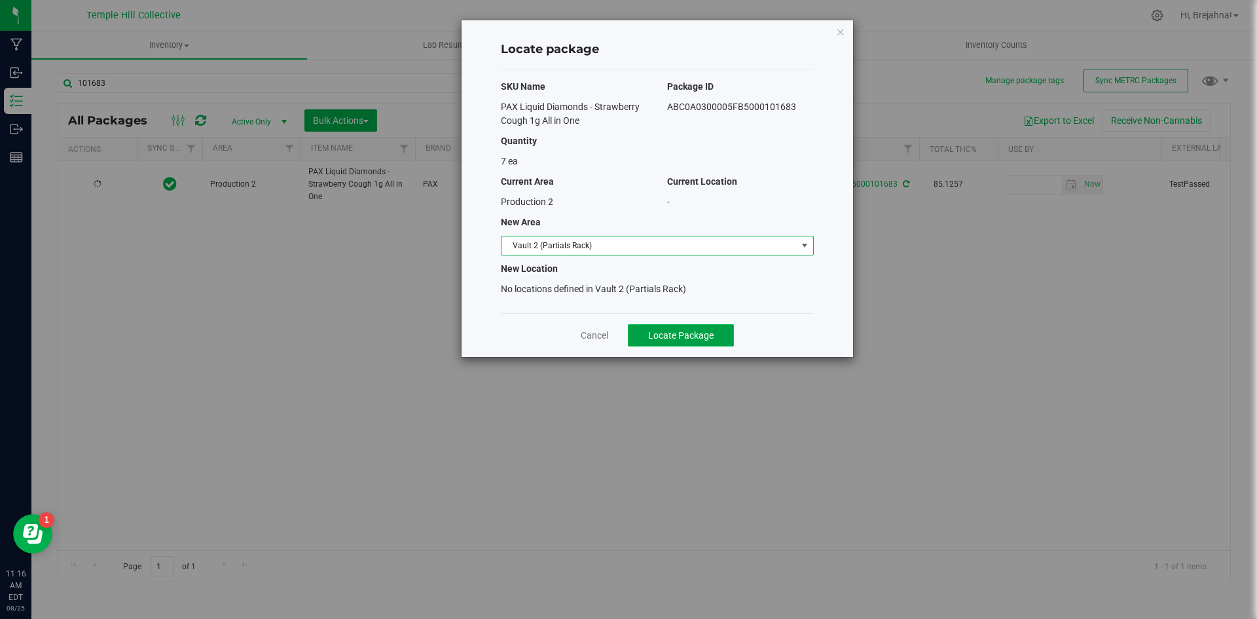
click at [687, 339] on span "Locate Package" at bounding box center [680, 335] width 65 height 10
